Goal: Information Seeking & Learning: Learn about a topic

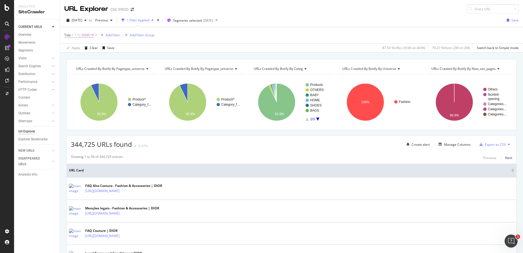
scroll to position [1, 0]
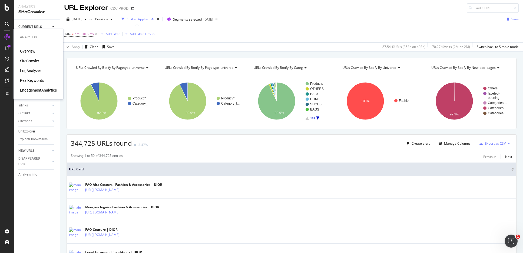
click at [37, 71] on div "LogAnalyzer" at bounding box center [30, 70] width 21 height 5
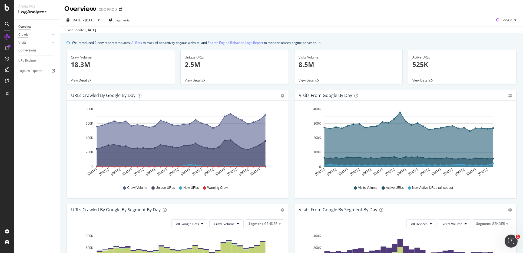
click at [27, 35] on div "Crawls" at bounding box center [23, 35] width 10 height 6
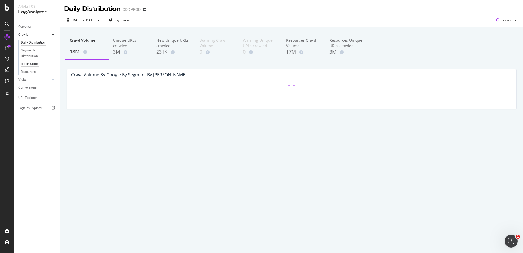
click at [32, 64] on div "HTTP Codes" at bounding box center [30, 64] width 18 height 6
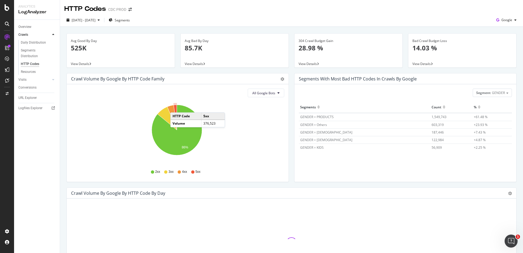
click at [176, 107] on icon "A chart." at bounding box center [175, 117] width 3 height 25
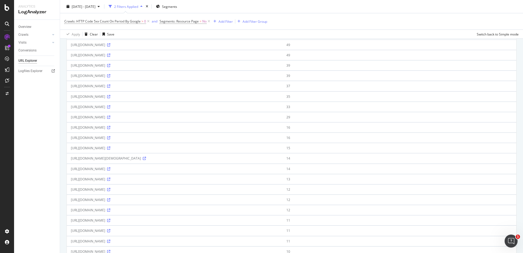
scroll to position [87, 0]
click at [146, 141] on icon at bounding box center [144, 139] width 3 height 3
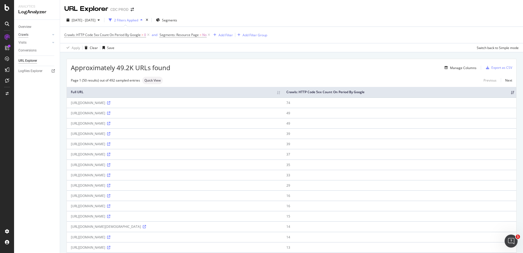
click at [24, 35] on div "Crawls" at bounding box center [23, 35] width 10 height 6
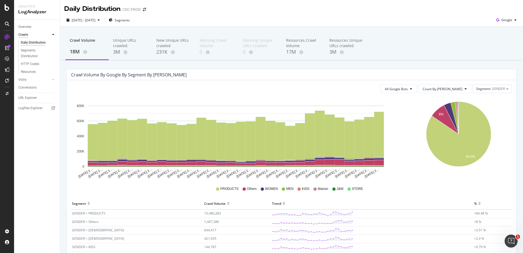
click at [24, 34] on div "Crawls" at bounding box center [23, 35] width 10 height 6
click at [130, 19] on span "Segments" at bounding box center [122, 20] width 15 height 5
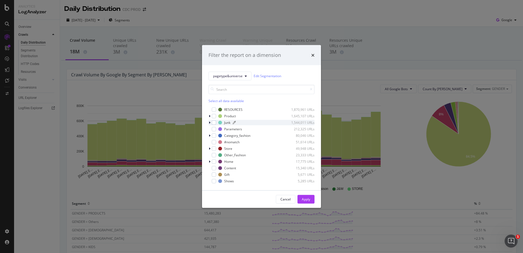
click at [227, 121] on div "Junk" at bounding box center [227, 122] width 6 height 5
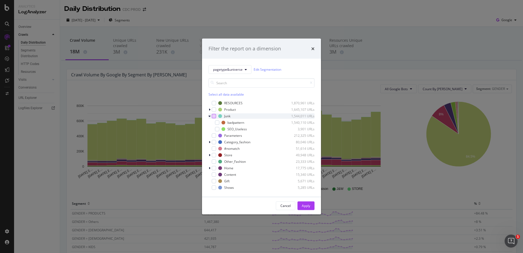
click at [213, 115] on div "modal" at bounding box center [214, 116] width 4 height 4
click at [308, 204] on div "Apply" at bounding box center [306, 205] width 8 height 5
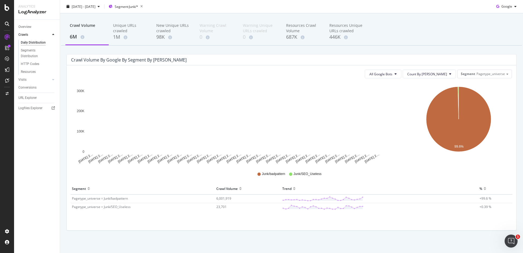
scroll to position [17, 0]
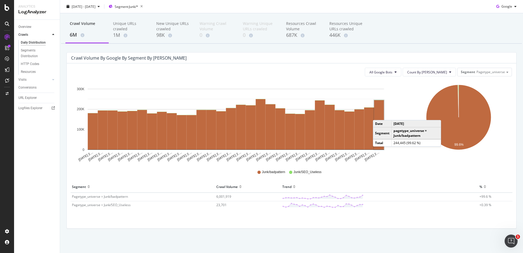
click at [378, 114] on rect "A chart." at bounding box center [379, 124] width 10 height 49
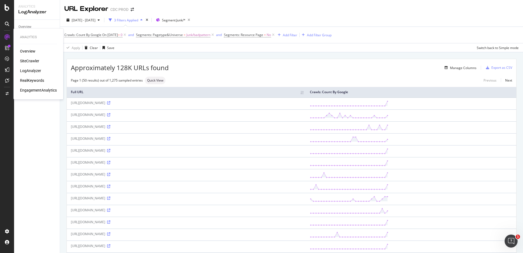
click at [29, 72] on div "LogAnalyzer" at bounding box center [30, 70] width 21 height 5
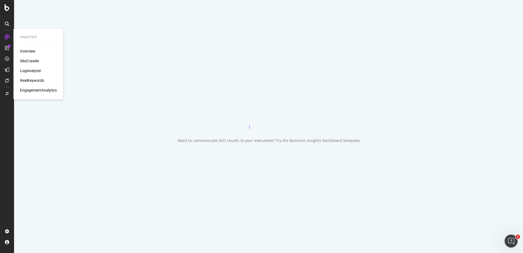
click at [34, 69] on div "LogAnalyzer" at bounding box center [30, 70] width 21 height 5
click at [33, 69] on div "LogAnalyzer" at bounding box center [30, 70] width 21 height 5
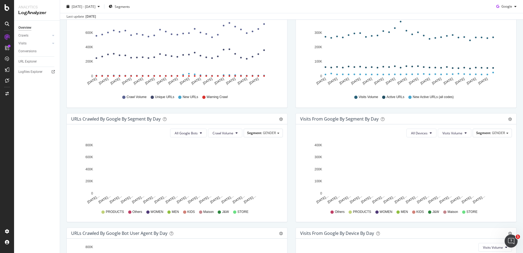
scroll to position [104, 0]
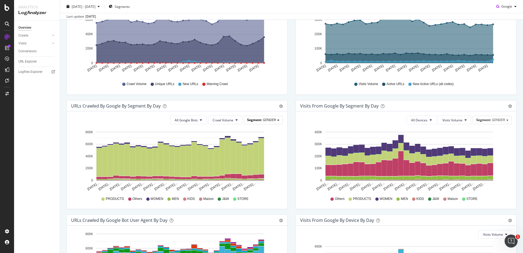
click at [270, 119] on span "GENDER" at bounding box center [269, 119] width 13 height 5
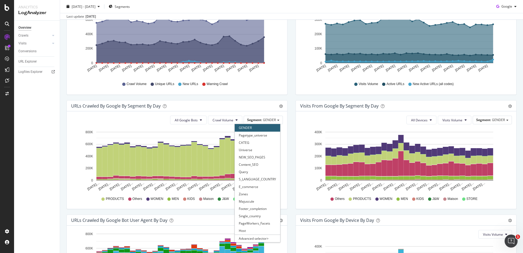
click at [256, 107] on div "URLs Crawled by Google By Segment By Day" at bounding box center [171, 105] width 200 height 5
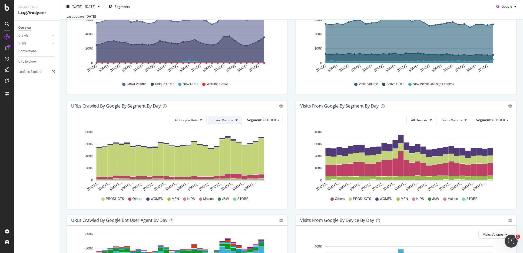
click at [223, 120] on span "Crawl Volume" at bounding box center [223, 120] width 21 height 5
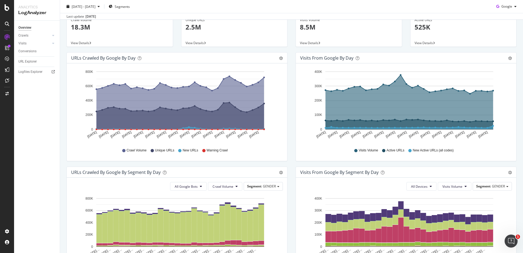
scroll to position [45, 0]
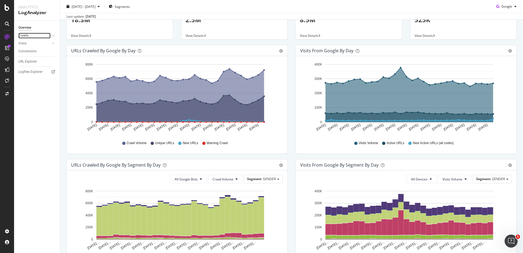
click at [48, 35] on div at bounding box center [47, 35] width 5 height 5
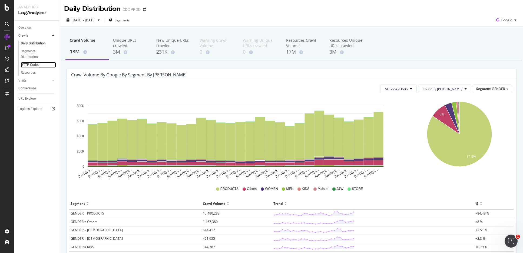
click at [30, 63] on div "HTTP Codes" at bounding box center [30, 65] width 18 height 6
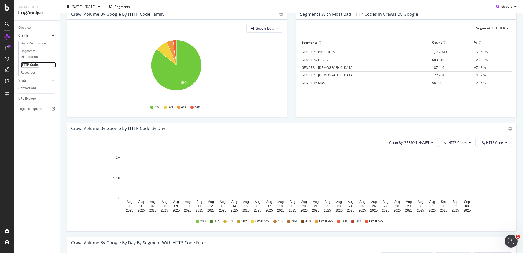
scroll to position [83, 0]
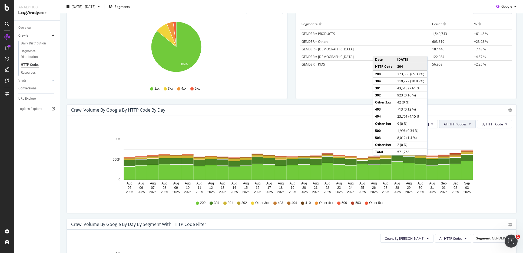
click at [461, 124] on span "All HTTP Codes" at bounding box center [455, 124] width 23 height 5
click at [453, 183] on span "5xx family" at bounding box center [454, 184] width 27 height 5
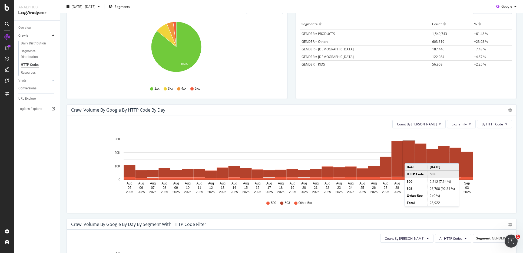
click at [410, 158] on rect "A chart." at bounding box center [409, 158] width 12 height 36
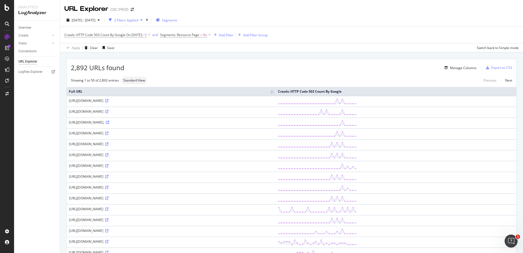
click at [177, 18] on span "Segments" at bounding box center [169, 20] width 15 height 5
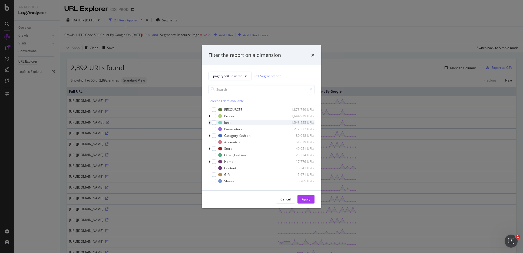
click at [209, 122] on icon "modal" at bounding box center [210, 122] width 2 height 3
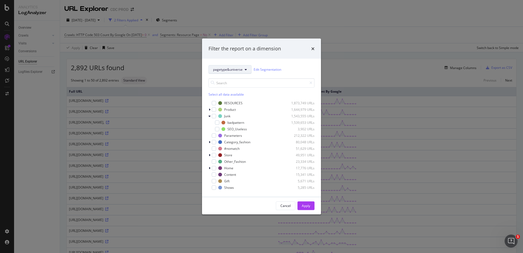
click at [240, 69] on span "pagetype&universe" at bounding box center [227, 69] width 29 height 5
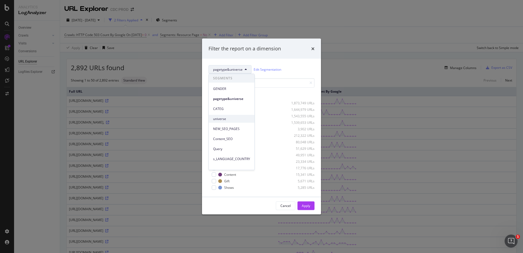
click at [231, 118] on span "universe" at bounding box center [231, 118] width 37 height 5
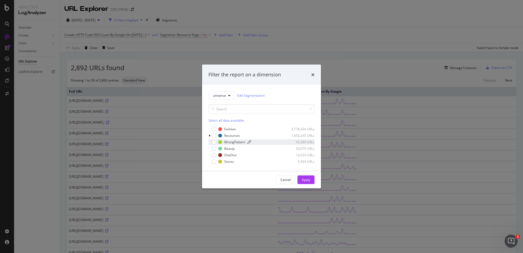
click at [222, 142] on div "WrongPattern 45,289 URLs" at bounding box center [266, 142] width 96 height 5
click at [303, 179] on div "Apply" at bounding box center [306, 179] width 8 height 5
